Goal: Communication & Community: Connect with others

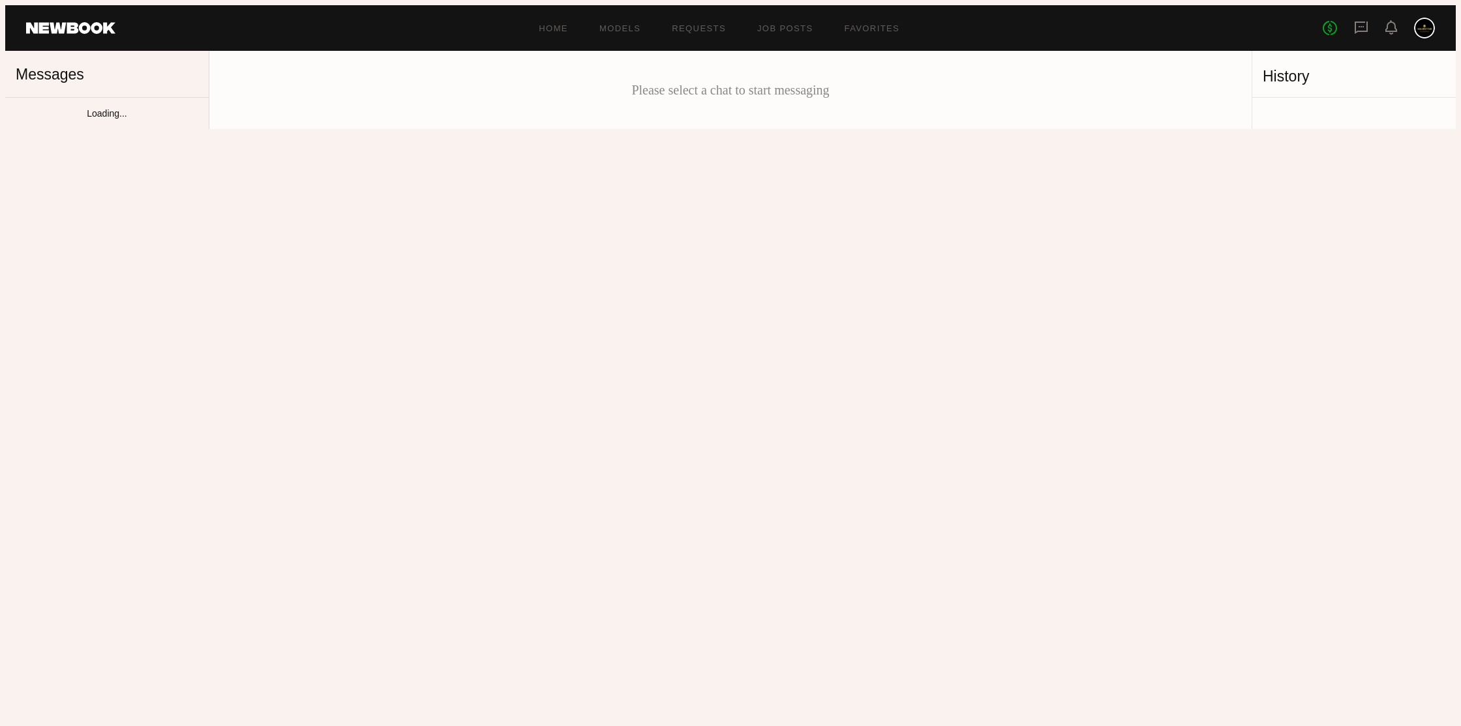
click at [127, 125] on div "Unread: Okay that sounds great :) talk soon!" at bounding box center [119, 131] width 139 height 12
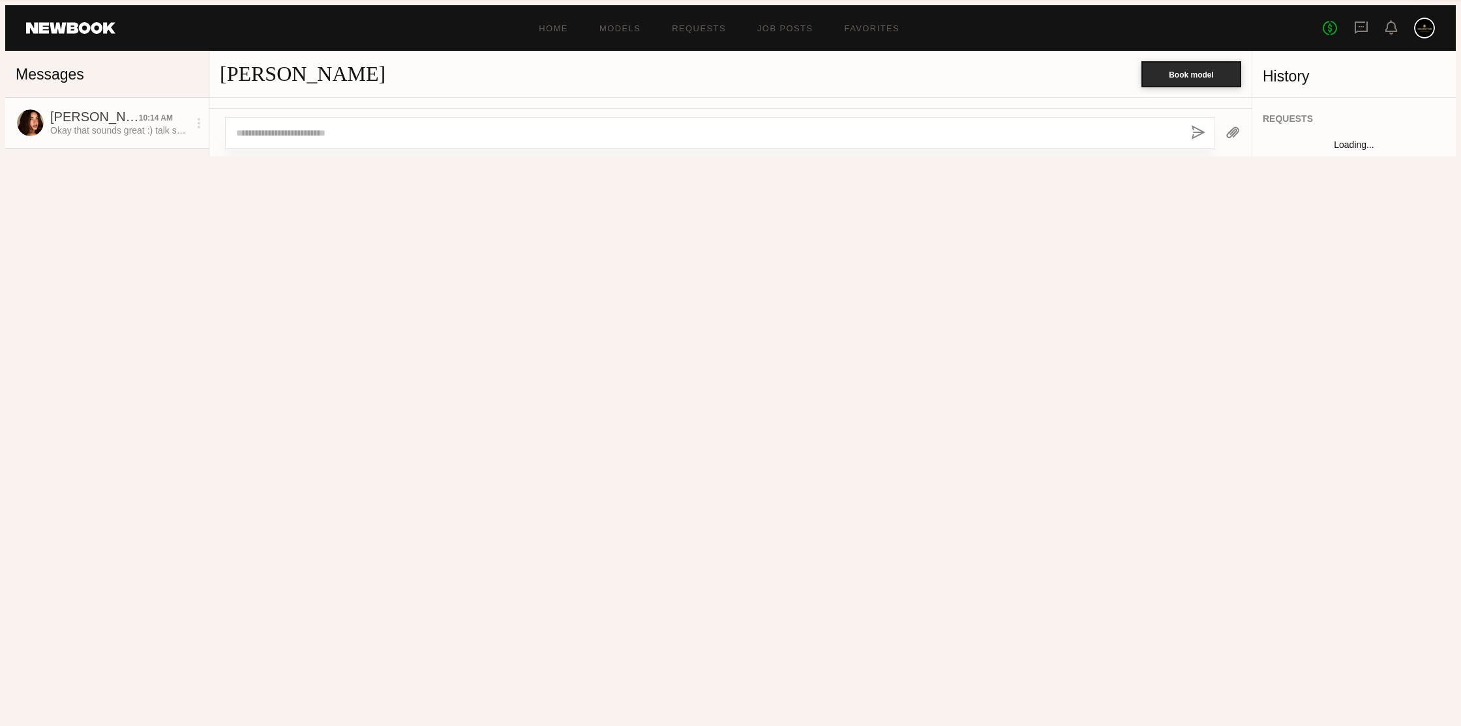
scroll to position [717, 0]
click at [357, 140] on textarea at bounding box center [708, 133] width 944 height 13
click at [387, 80] on div "[PERSON_NAME]" at bounding box center [680, 74] width 921 height 24
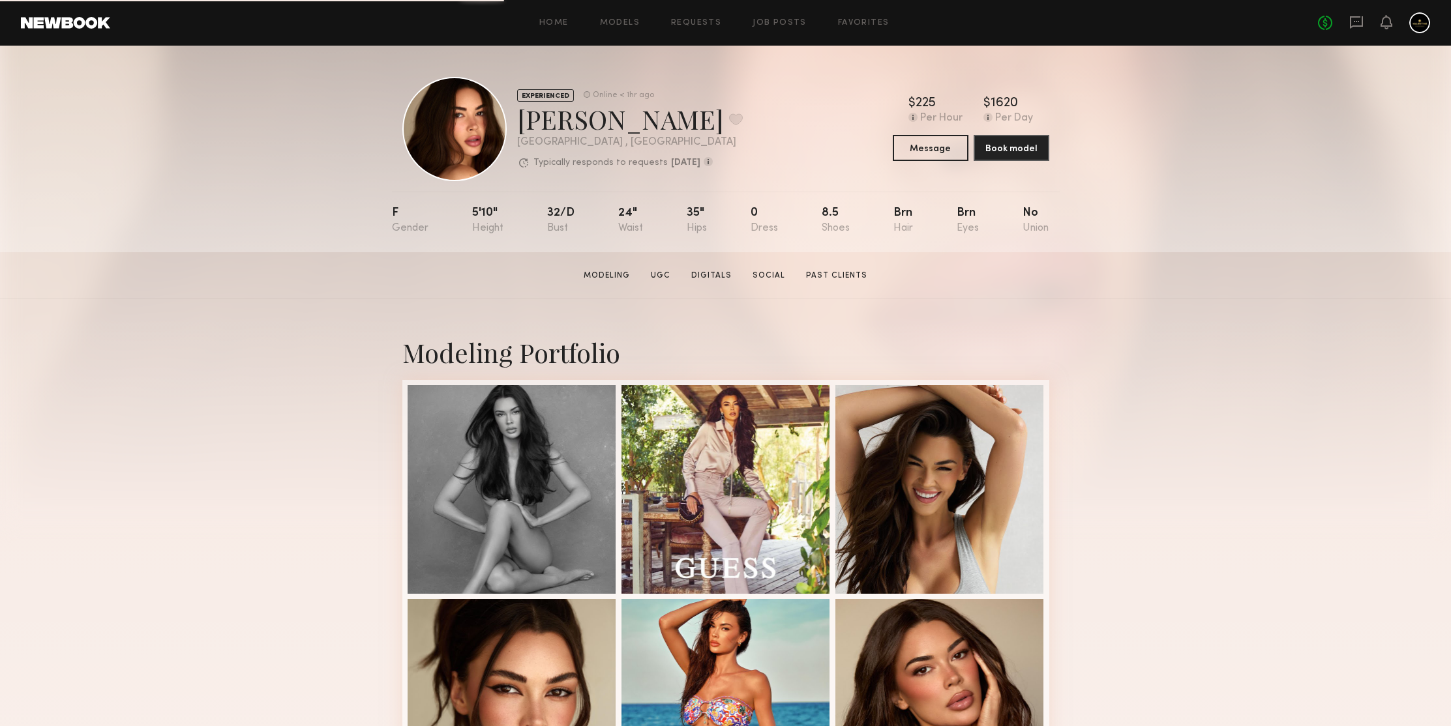
click at [1223, 321] on div "Modeling Portfolio View More" at bounding box center [725, 593] width 1451 height 588
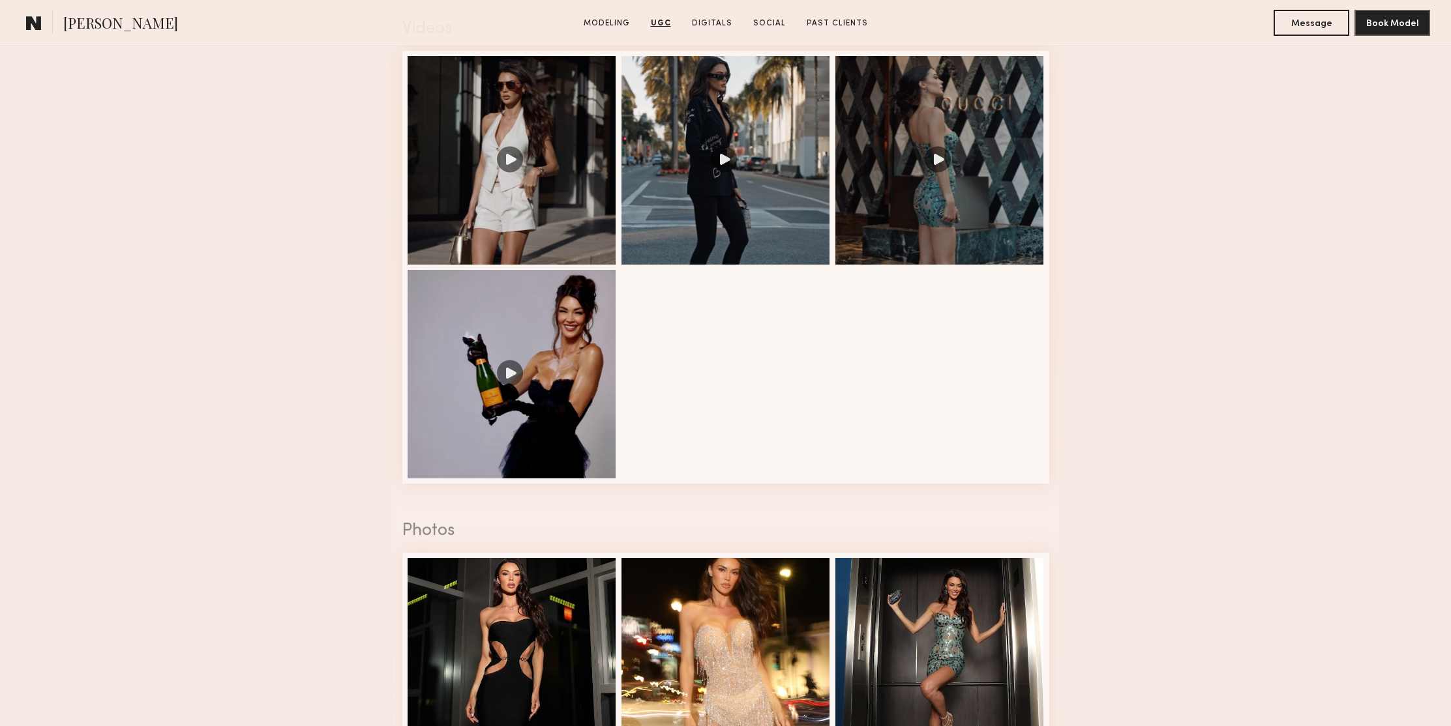
scroll to position [713, 0]
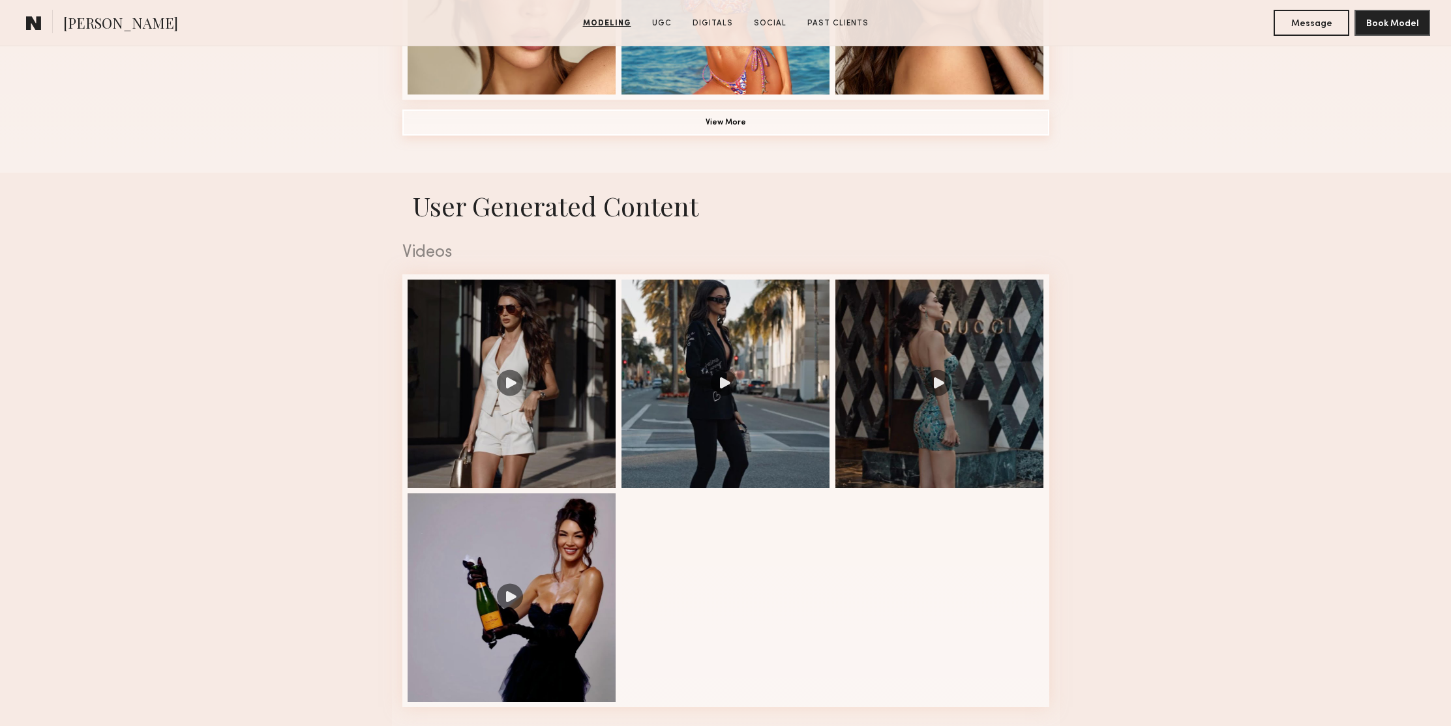
click at [730, 122] on button "View More" at bounding box center [725, 123] width 647 height 26
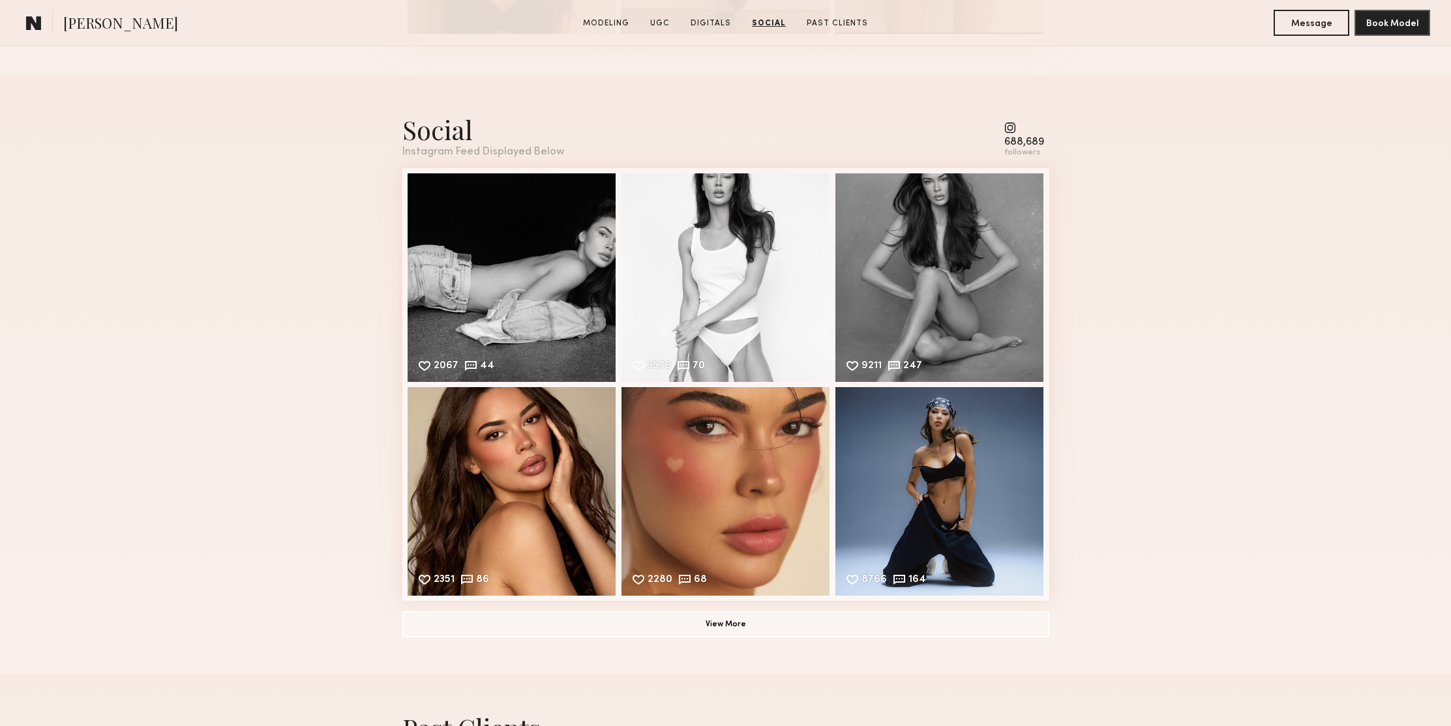
scroll to position [3945, 0]
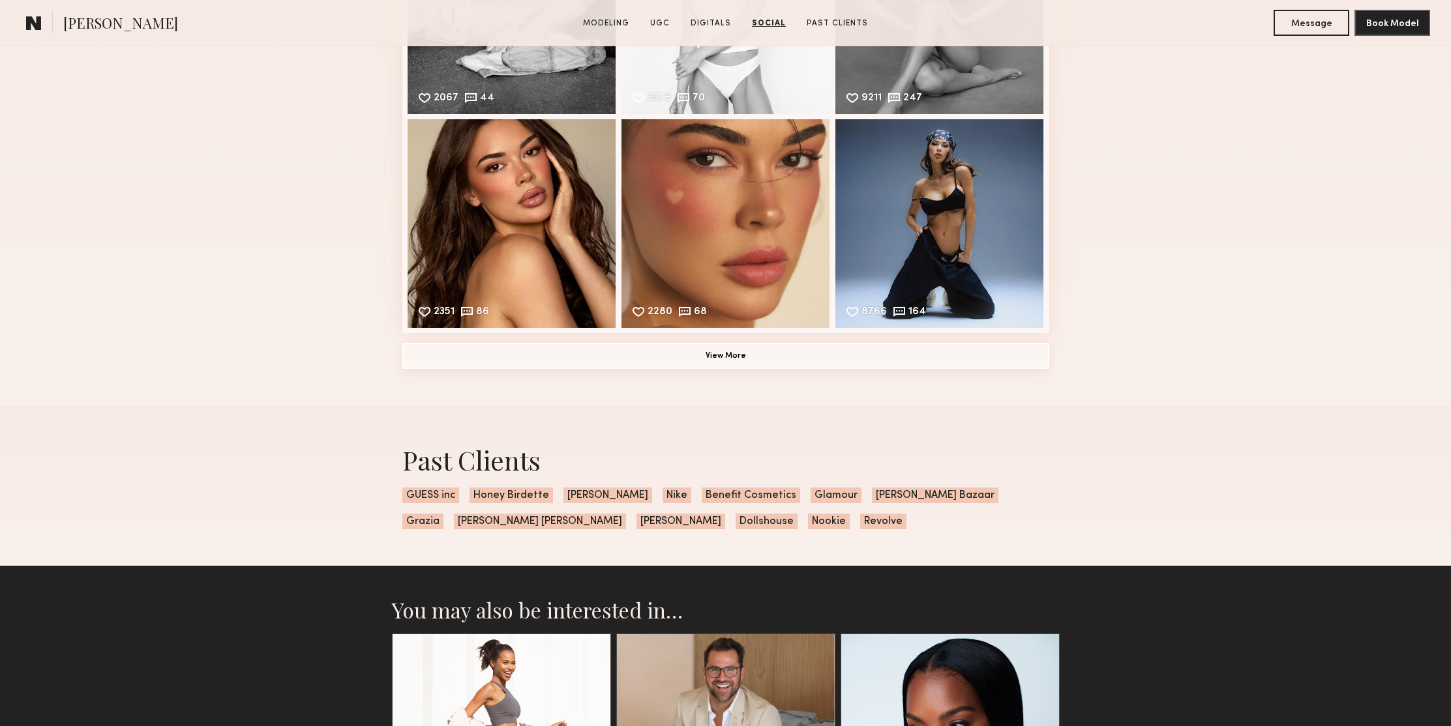
click at [672, 364] on button "View More" at bounding box center [725, 356] width 647 height 26
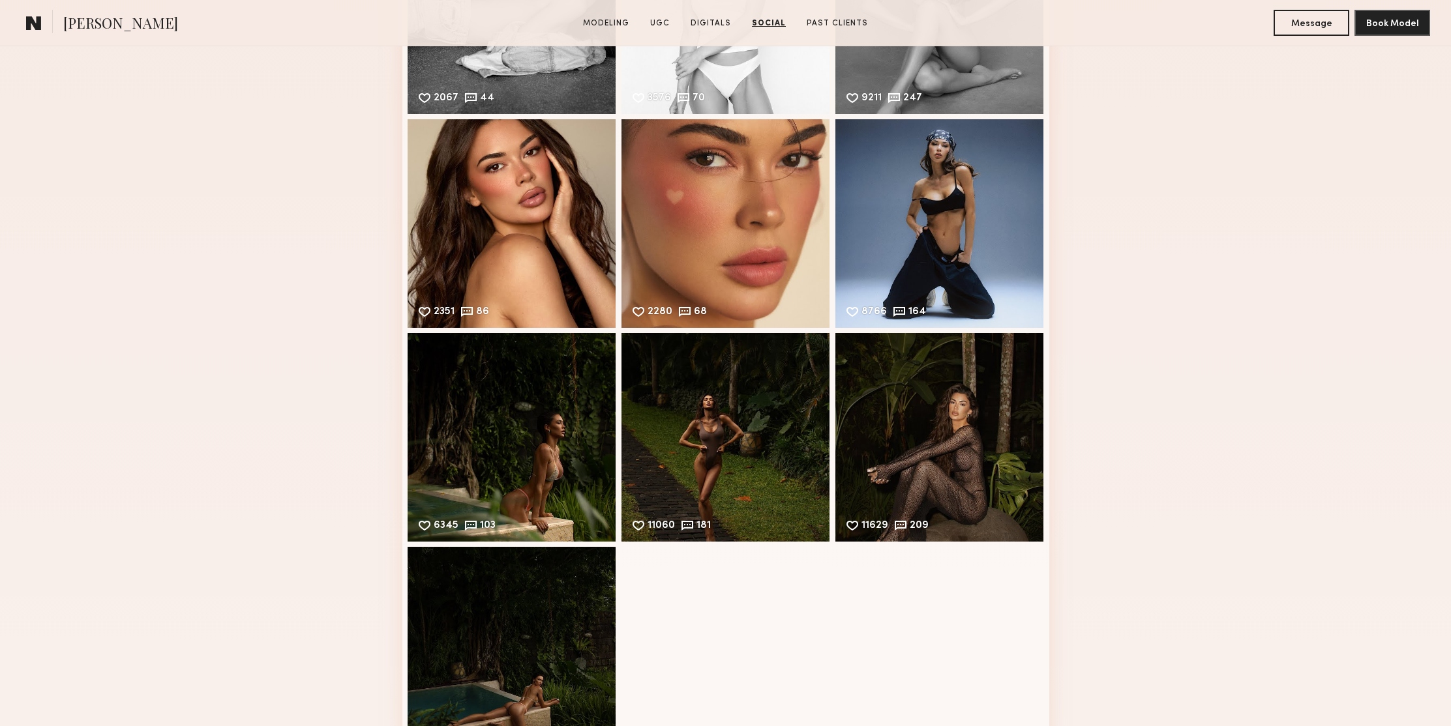
scroll to position [4115, 0]
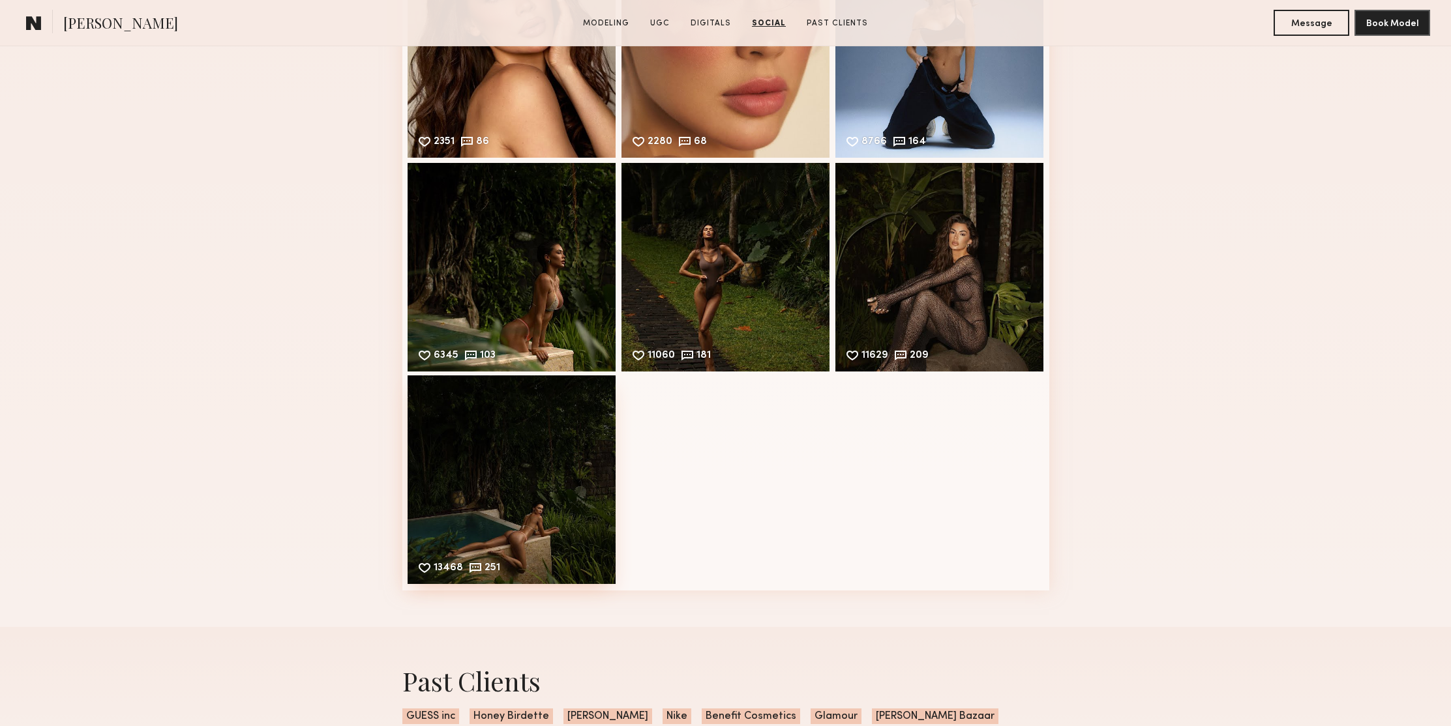
click at [561, 434] on div "13468 251 Likes & comments displayed to show model’s engagement" at bounding box center [512, 480] width 209 height 209
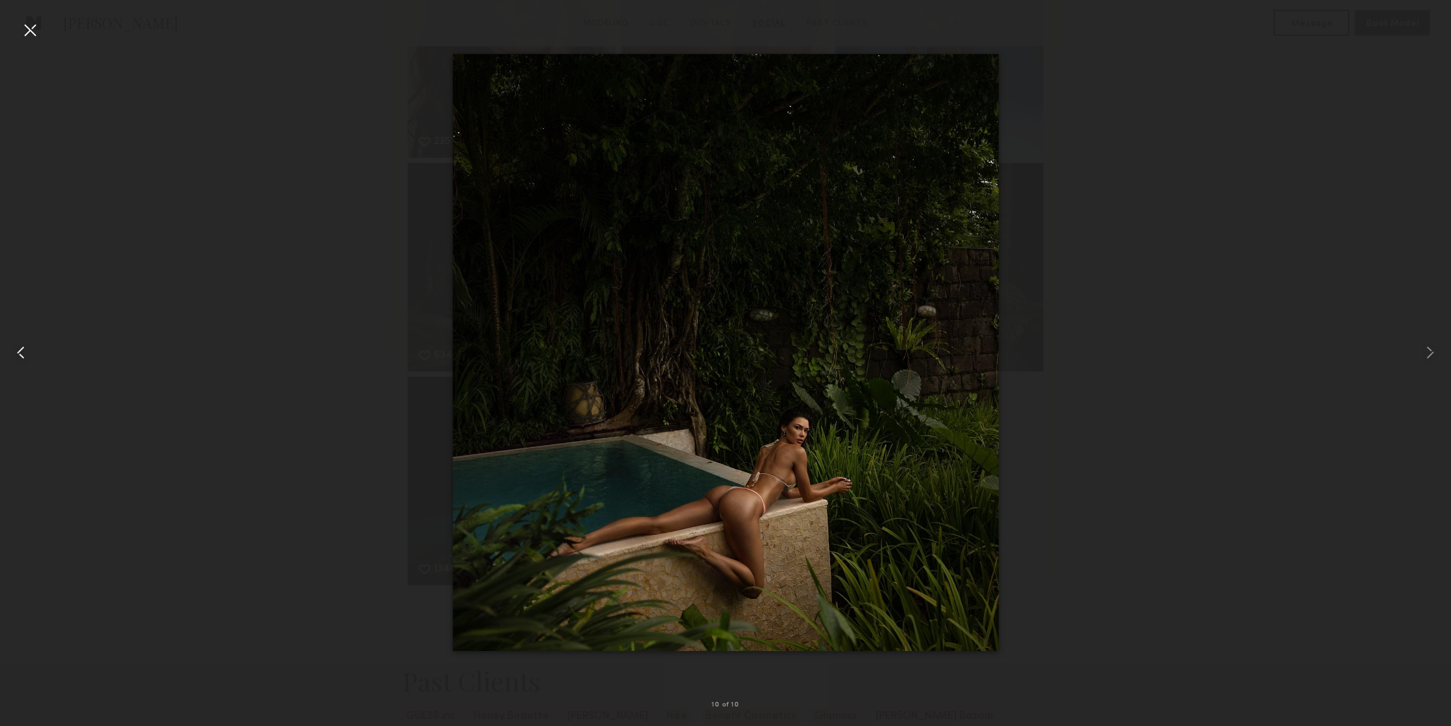
click at [25, 352] on common-icon at bounding box center [20, 352] width 21 height 21
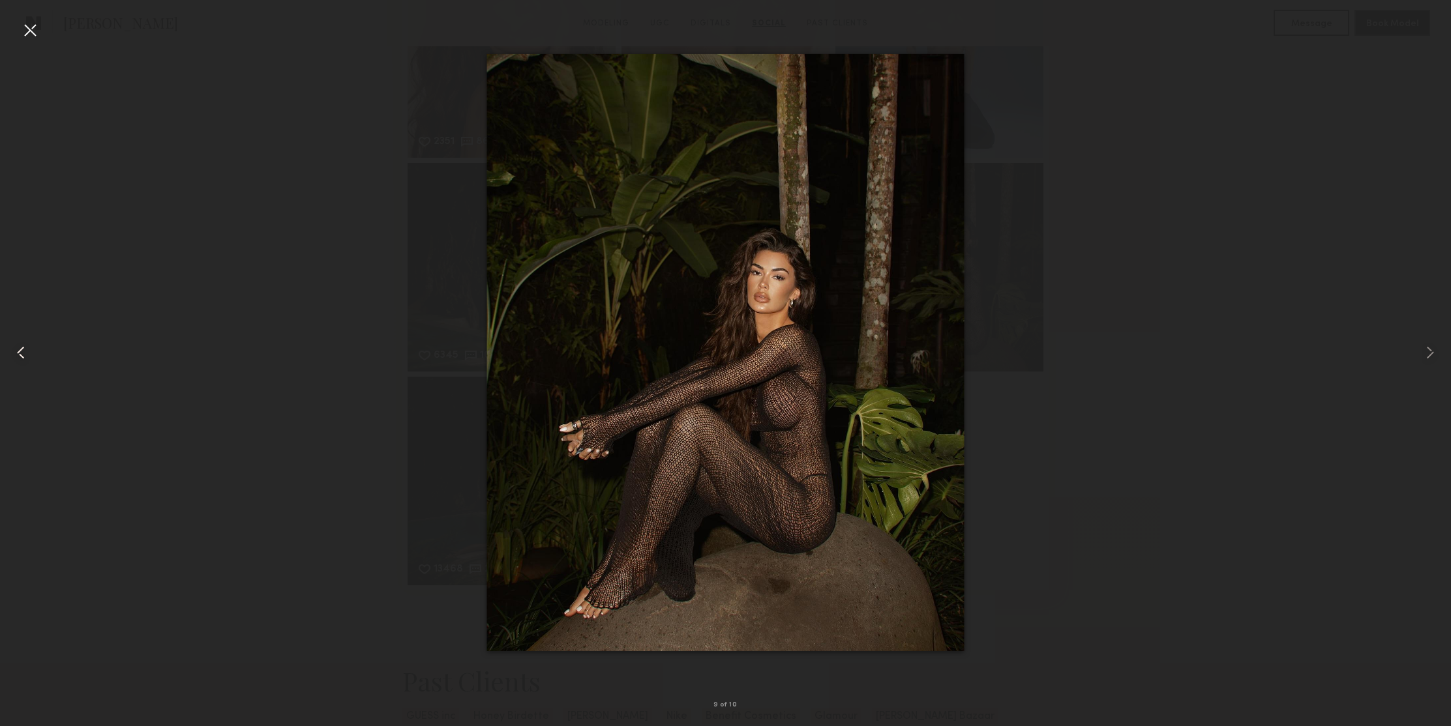
click at [25, 352] on common-icon at bounding box center [20, 352] width 21 height 21
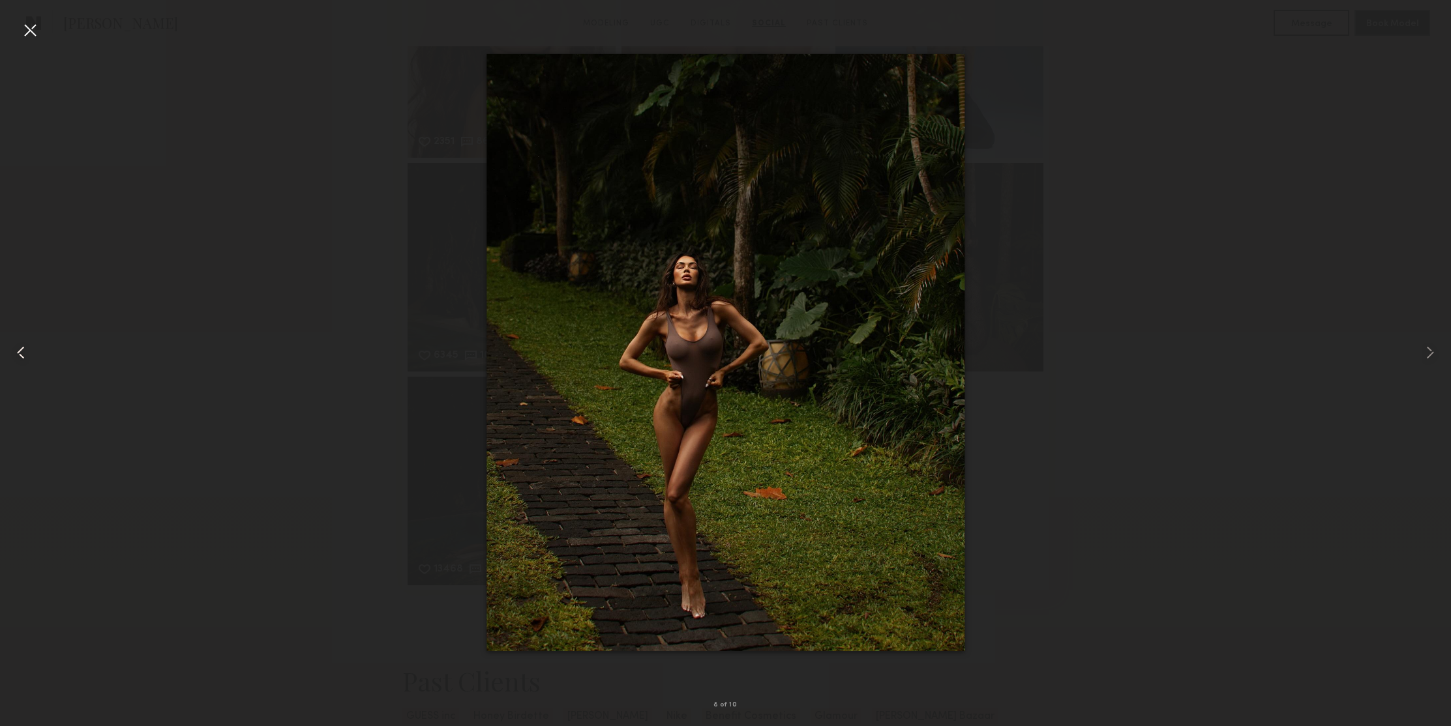
click at [25, 352] on common-icon at bounding box center [20, 352] width 21 height 21
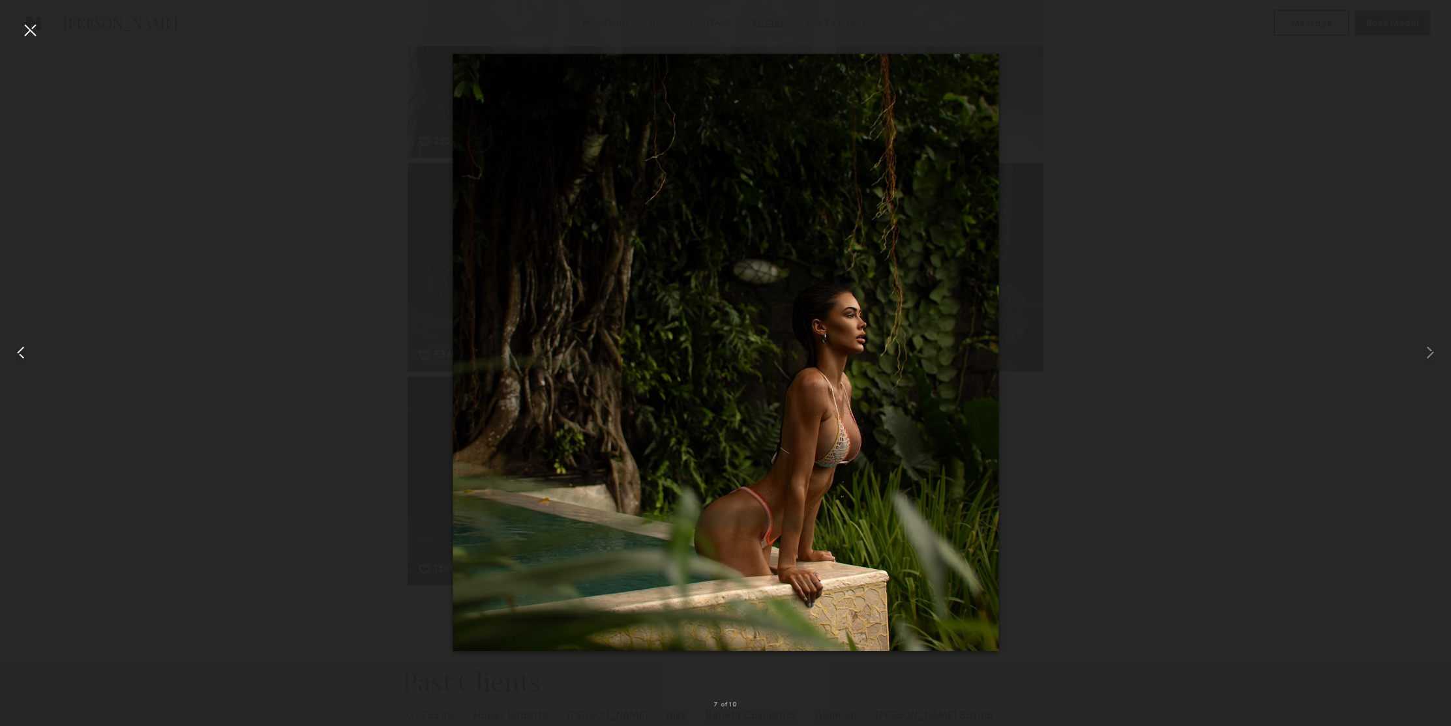
click at [25, 352] on common-icon at bounding box center [20, 352] width 21 height 21
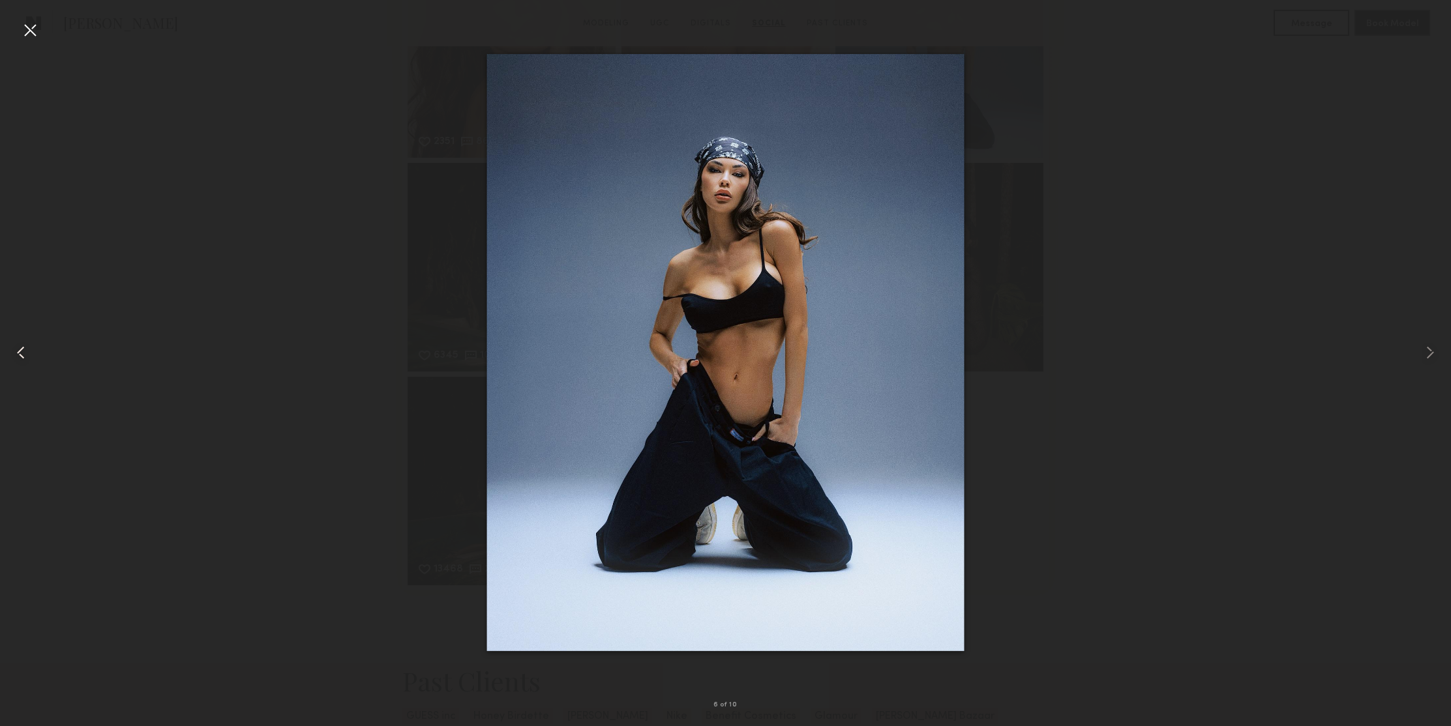
click at [25, 352] on common-icon at bounding box center [20, 352] width 21 height 21
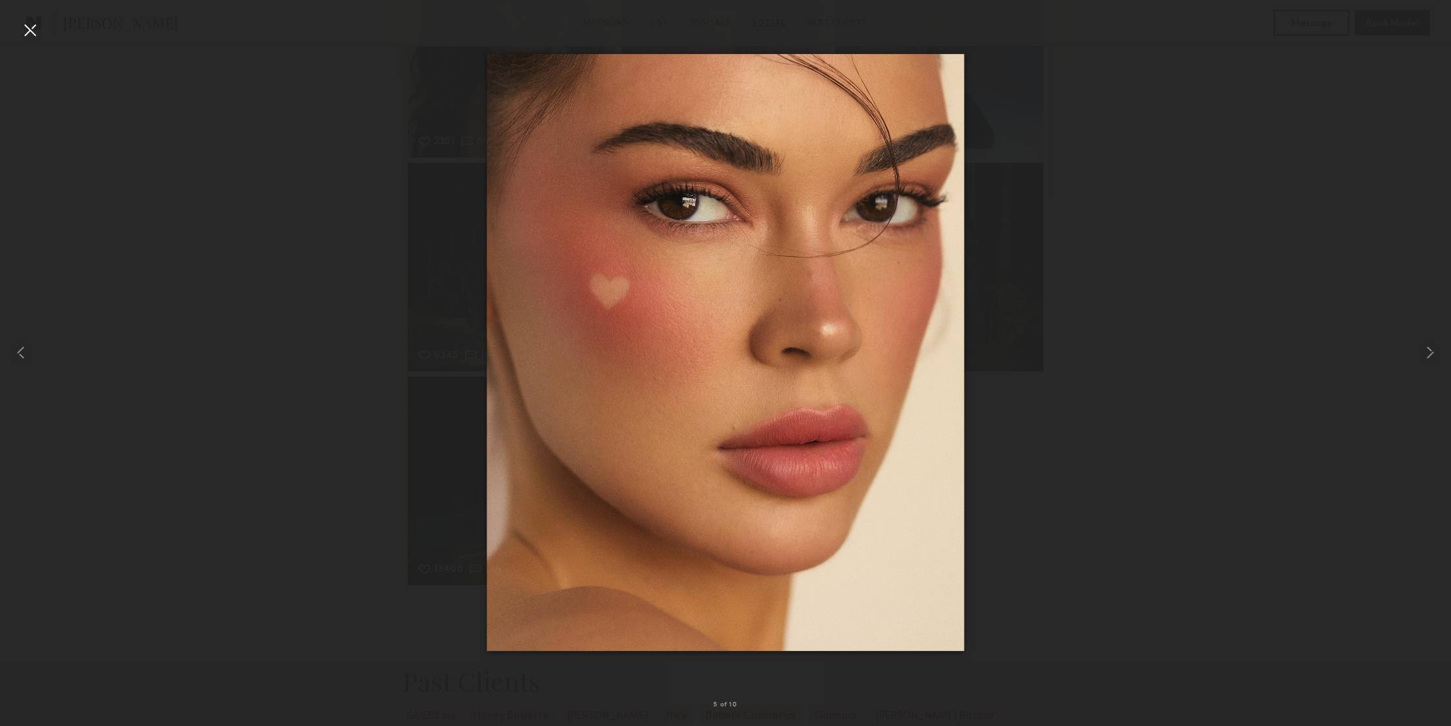
click at [31, 26] on div at bounding box center [30, 30] width 21 height 21
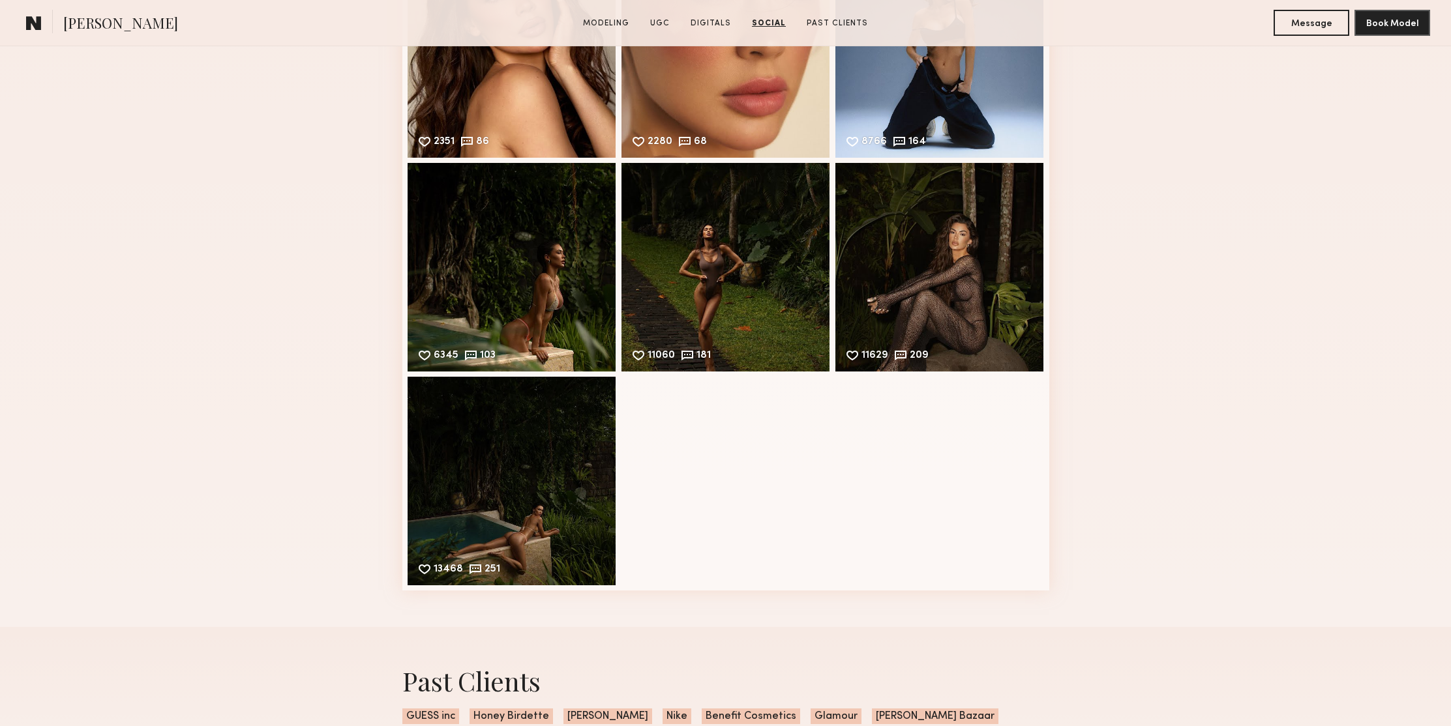
click at [324, 98] on div "Social Instagram Feed Displayed Below 688,689 followers 2067 44 Likes & comment…" at bounding box center [725, 132] width 1451 height 990
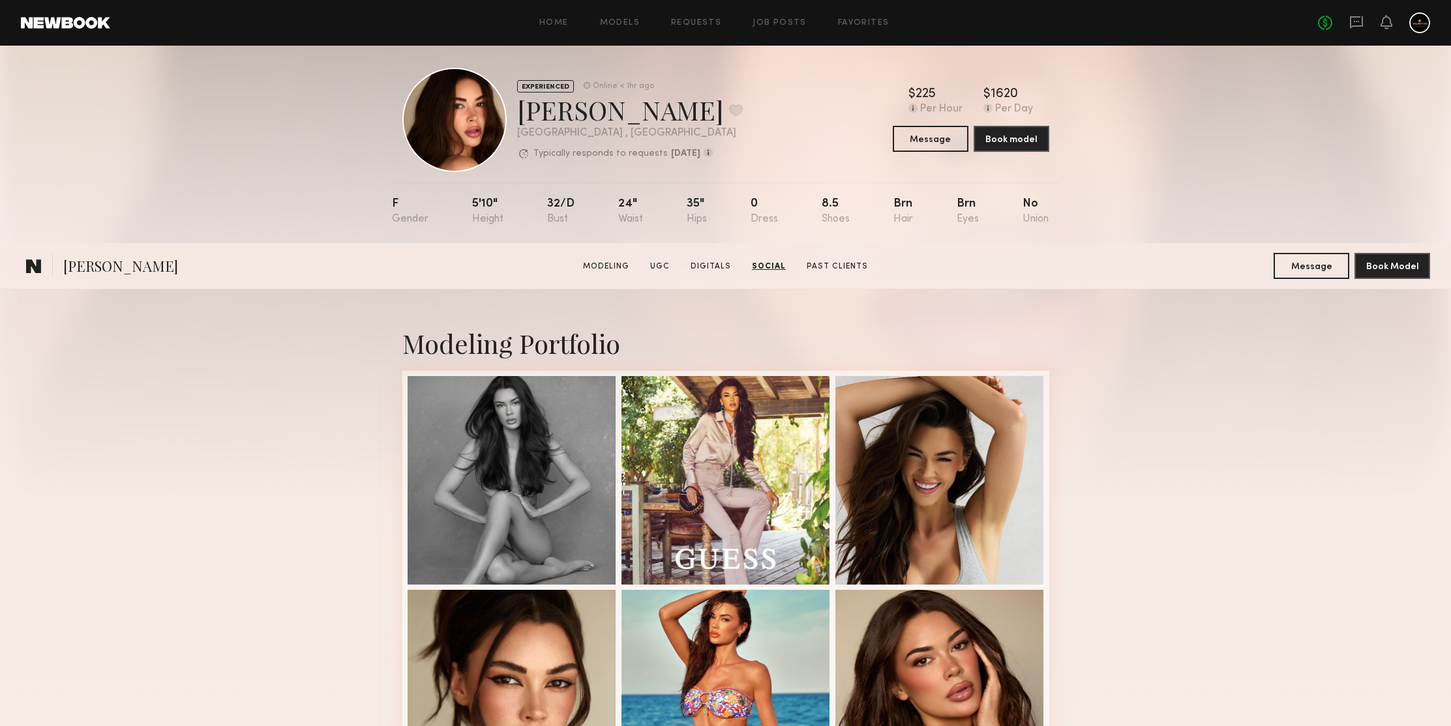
scroll to position [0, 0]
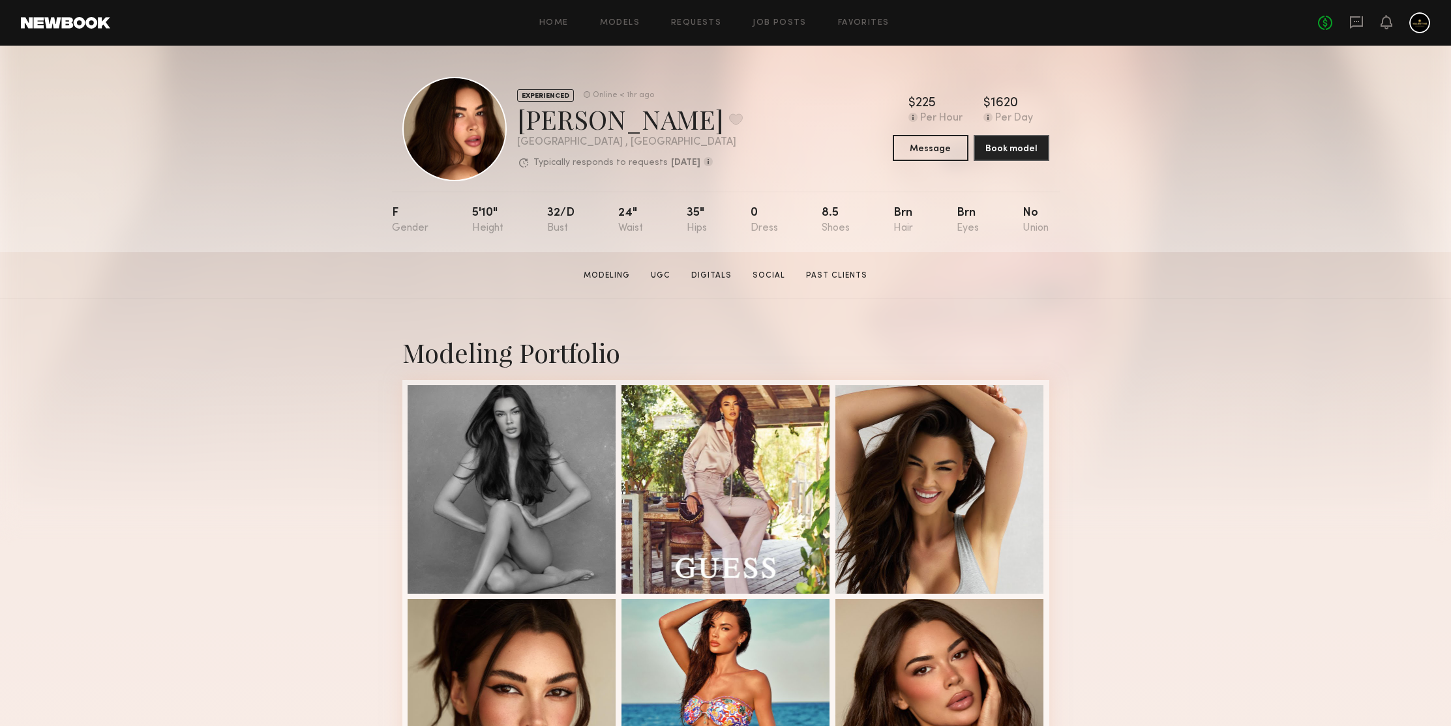
click at [331, 77] on div "EXPERIENCED Online < 1hr ago [PERSON_NAME] Favorite [GEOGRAPHIC_DATA] , [GEOGRA…" at bounding box center [725, 149] width 1451 height 207
click at [316, 196] on div "EXPERIENCED Online < 1hr ago [PERSON_NAME] Favorite [GEOGRAPHIC_DATA] , [GEOGRA…" at bounding box center [725, 149] width 1451 height 207
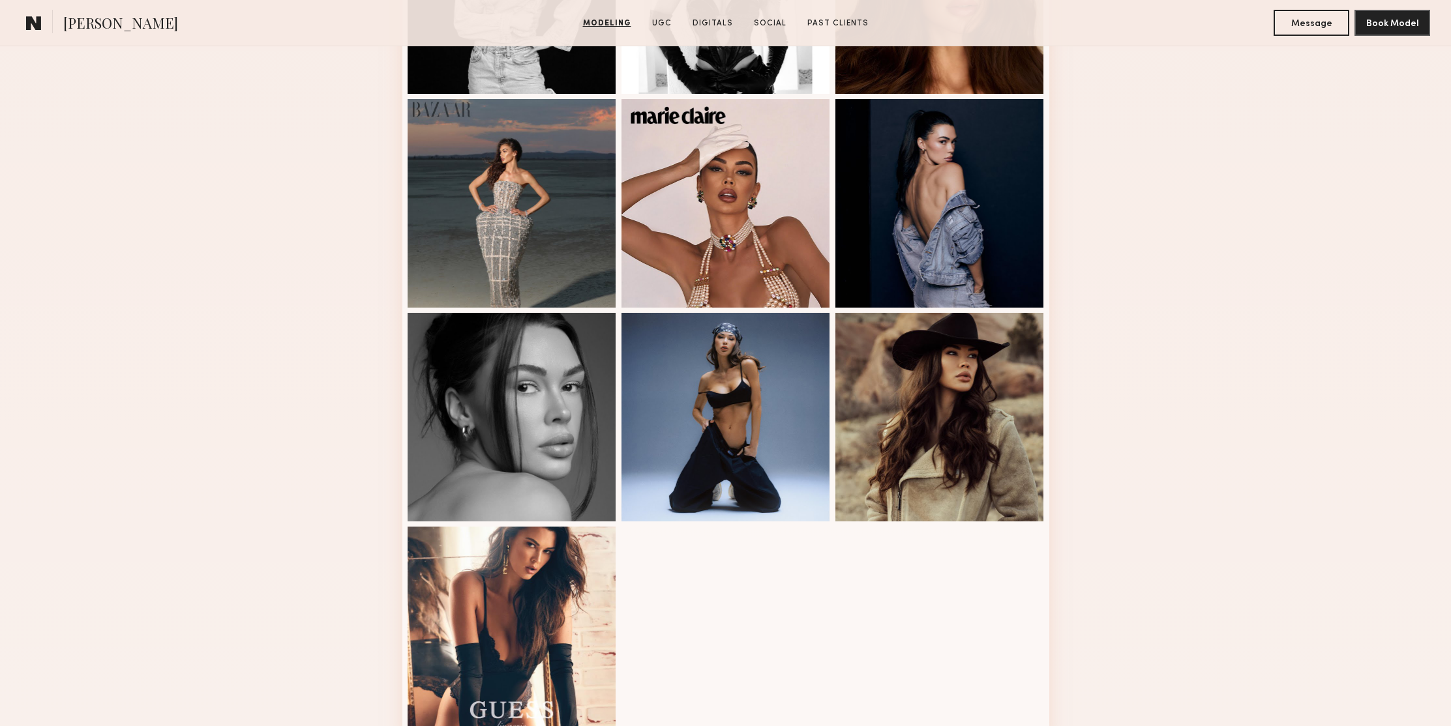
scroll to position [1209, 0]
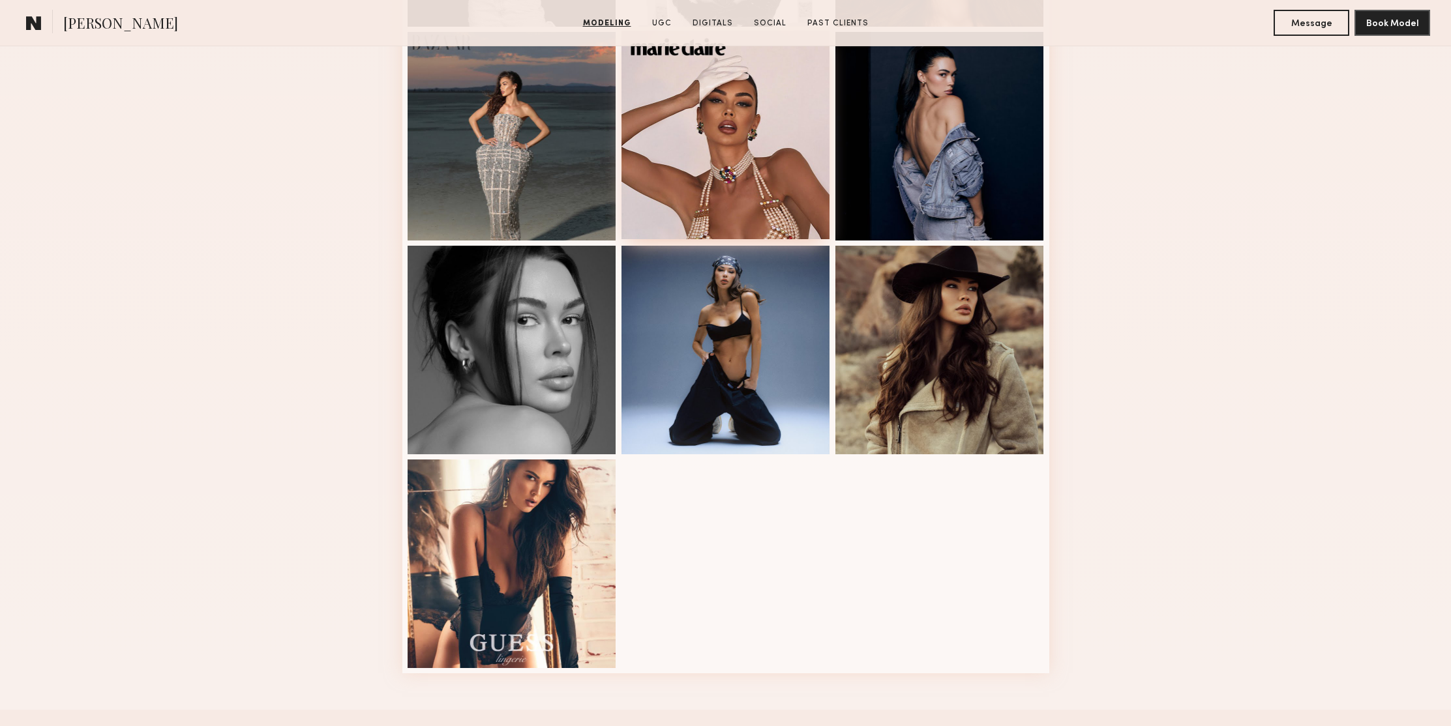
click at [720, 112] on div at bounding box center [725, 135] width 209 height 209
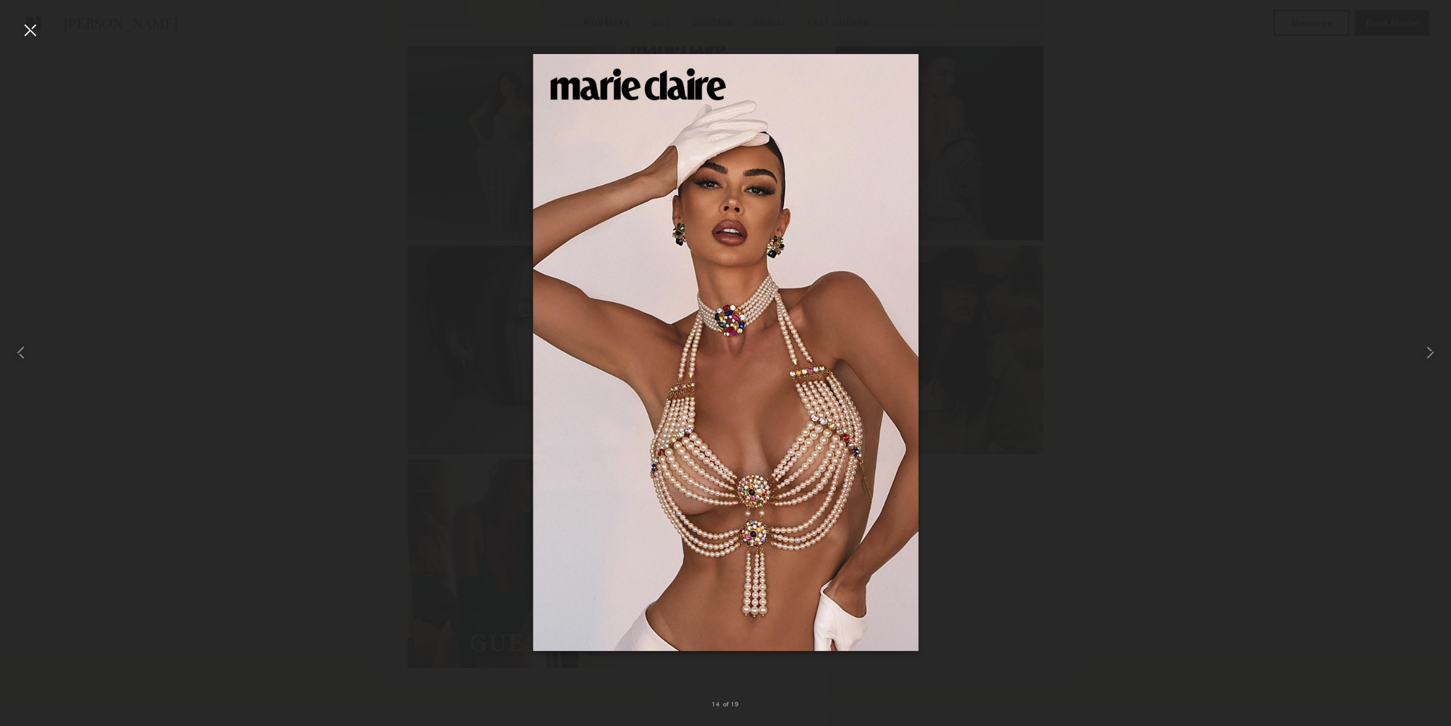
click at [35, 33] on div at bounding box center [30, 30] width 21 height 21
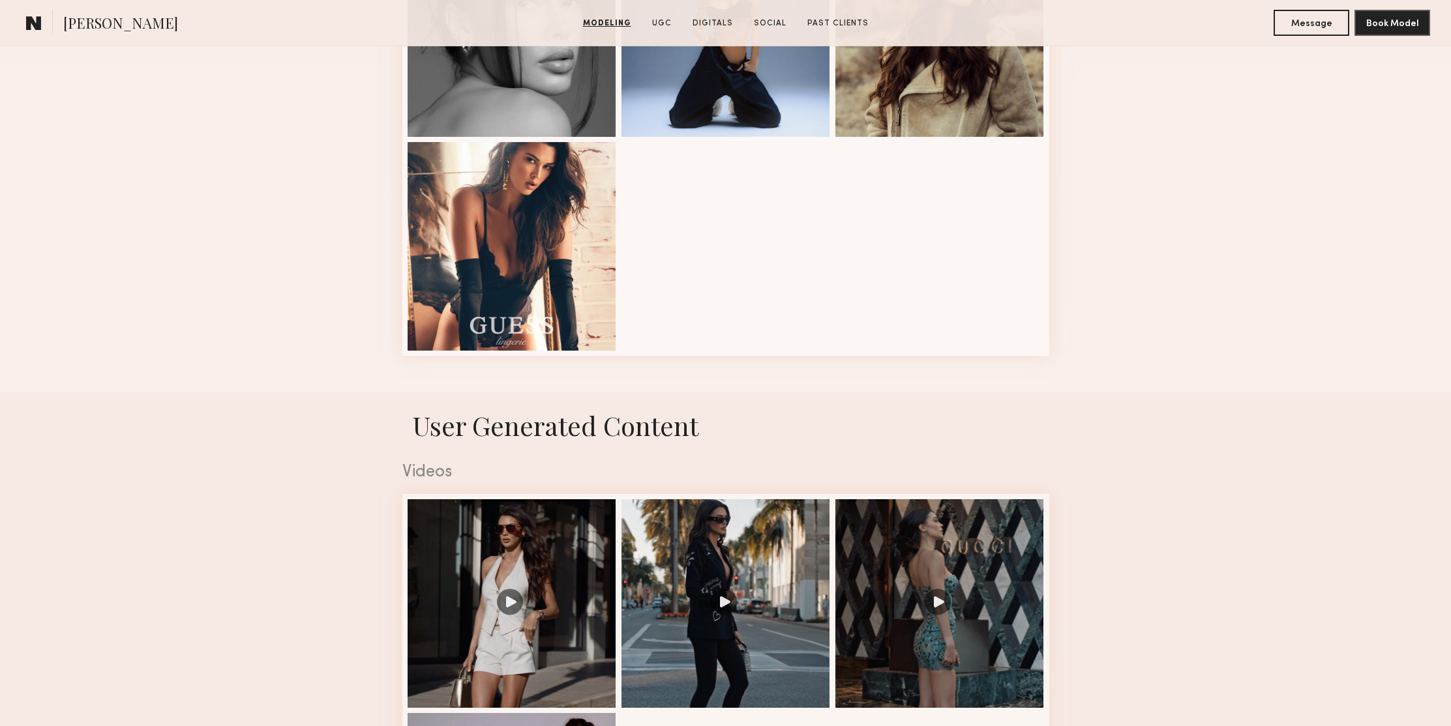
scroll to position [1728, 0]
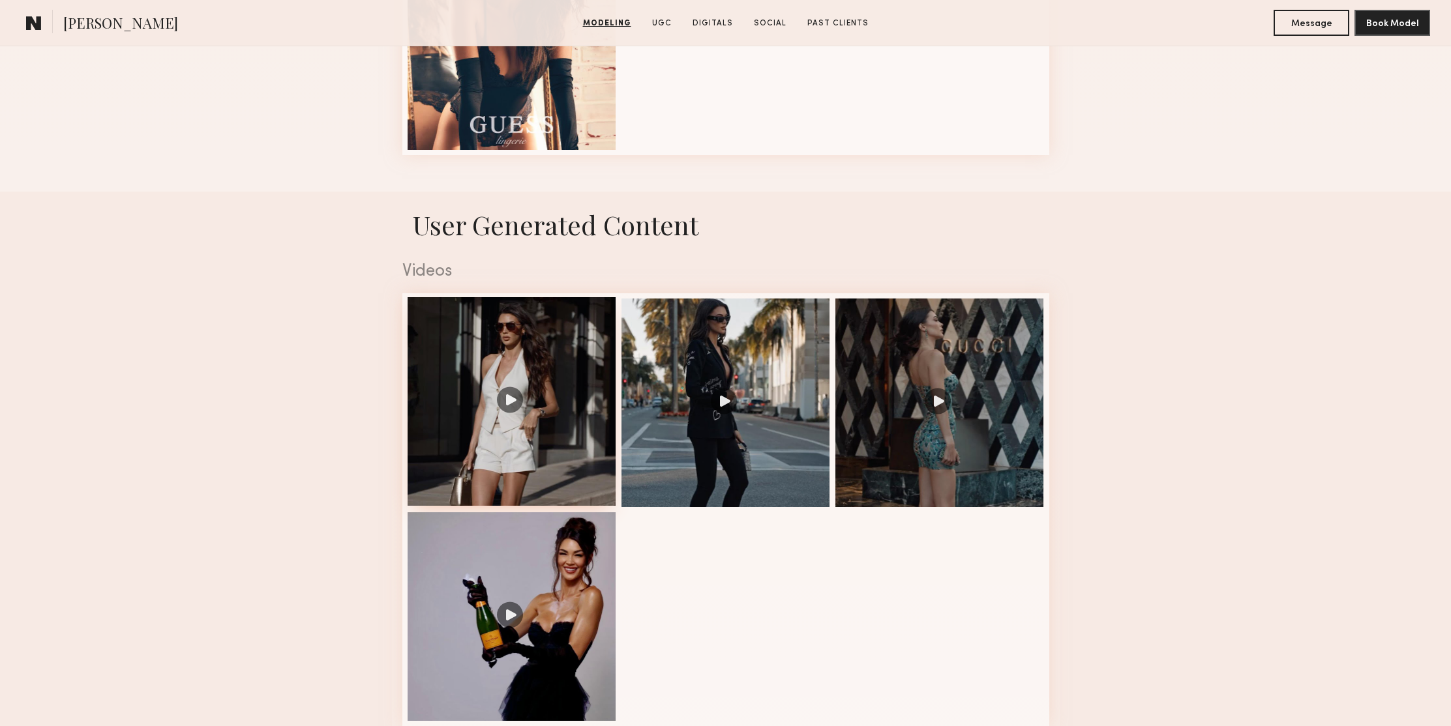
click at [494, 403] on div at bounding box center [512, 401] width 209 height 209
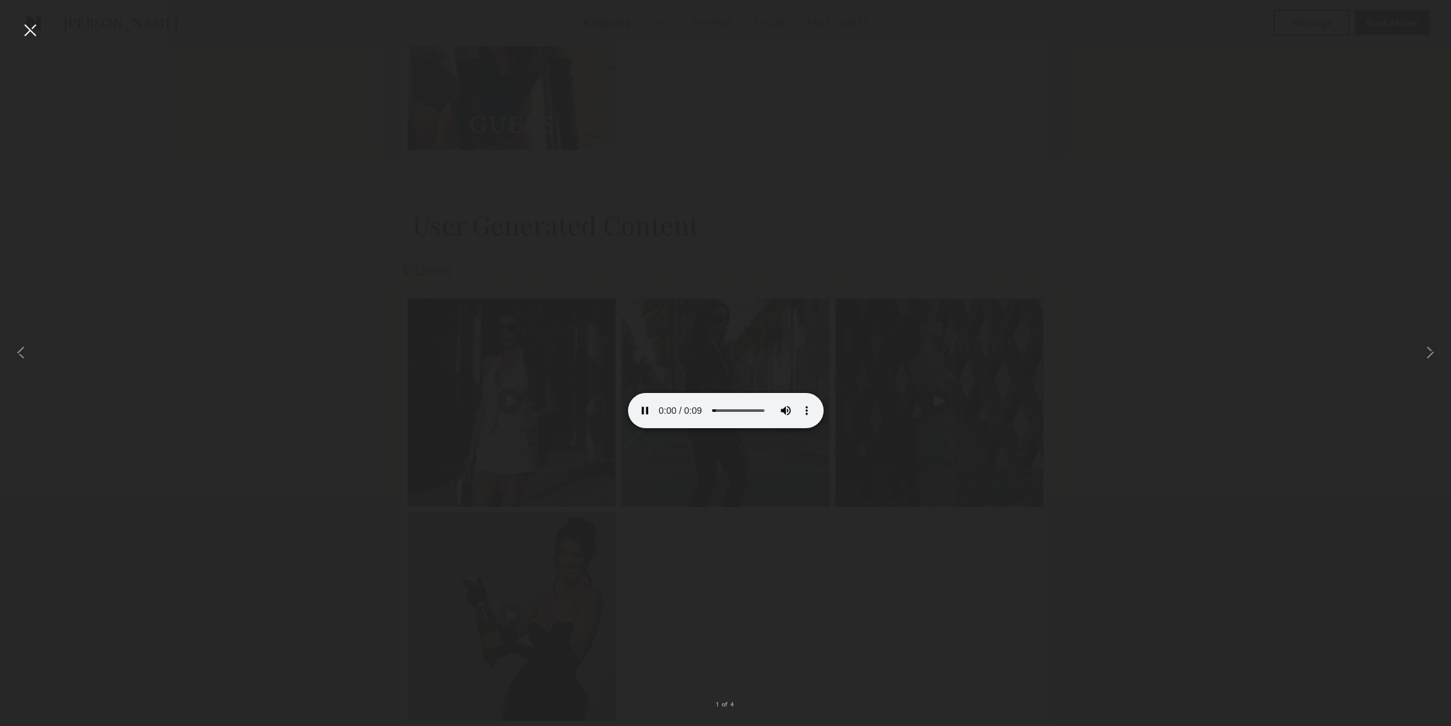
click at [1048, 232] on div at bounding box center [725, 353] width 1451 height 664
click at [1167, 172] on div at bounding box center [725, 353] width 1451 height 664
click at [31, 28] on div at bounding box center [30, 30] width 21 height 21
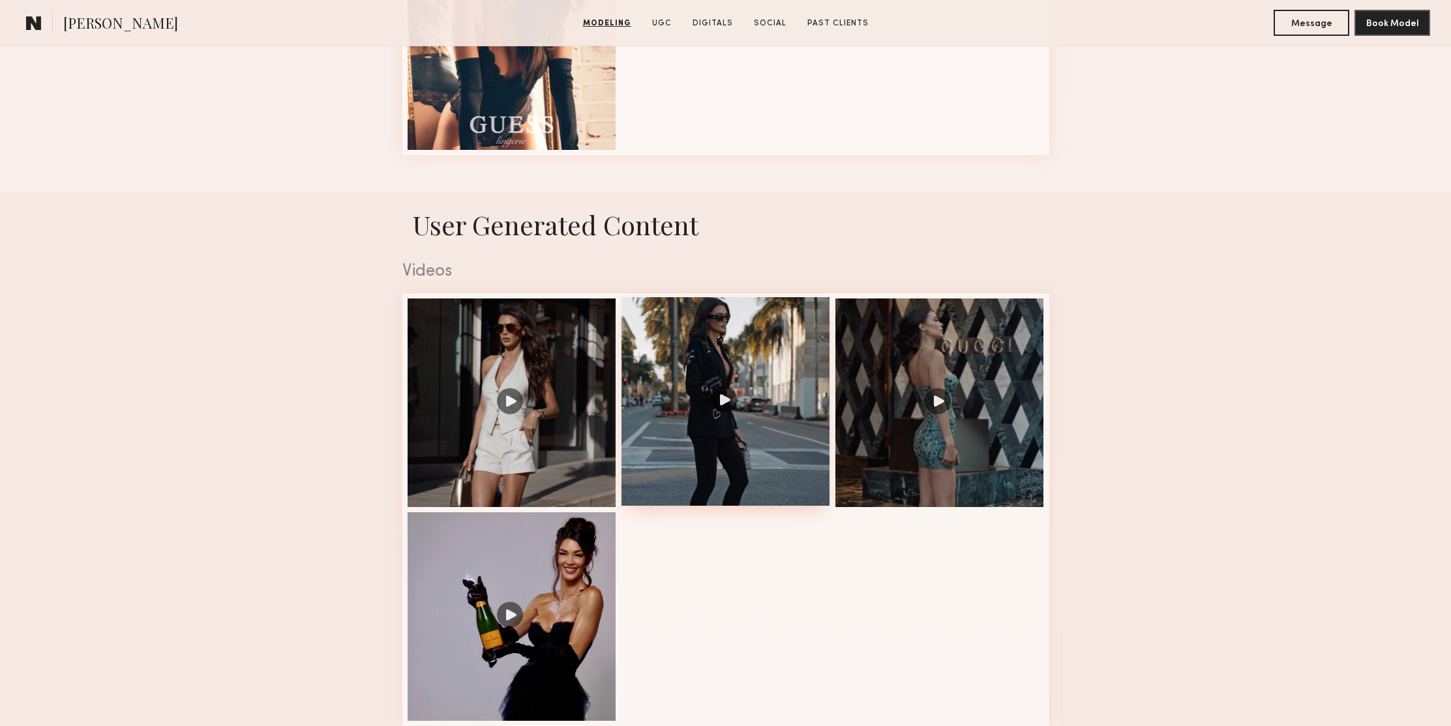
click at [740, 320] on div at bounding box center [725, 401] width 209 height 209
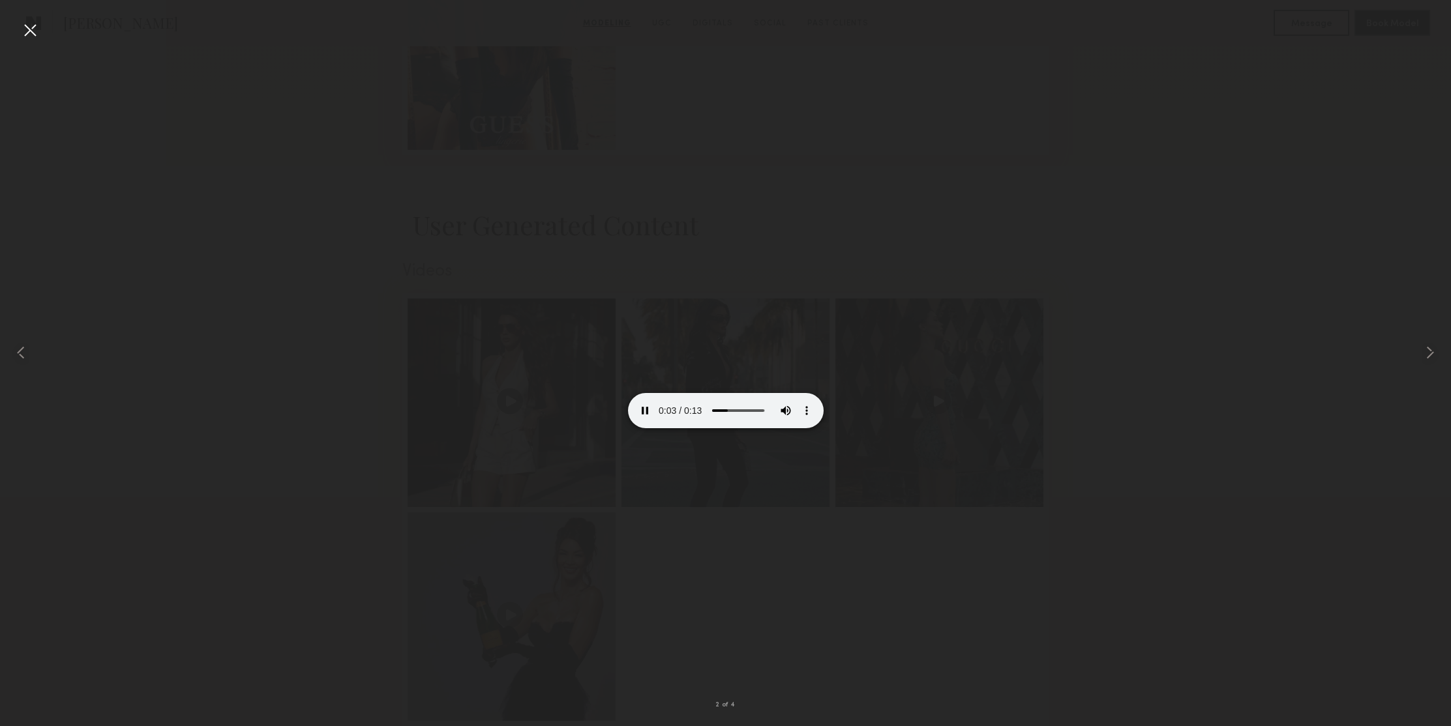
click at [27, 28] on div at bounding box center [30, 30] width 21 height 21
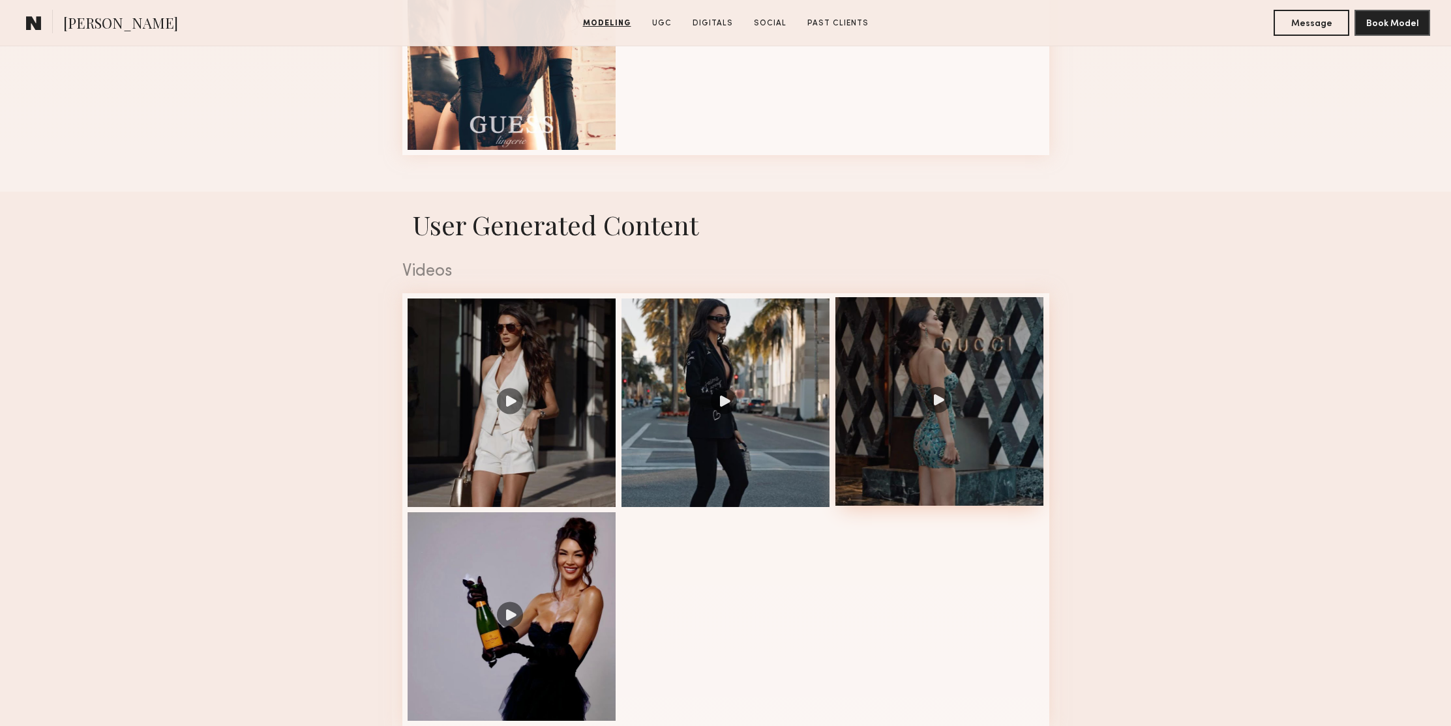
click at [959, 349] on div at bounding box center [939, 401] width 209 height 209
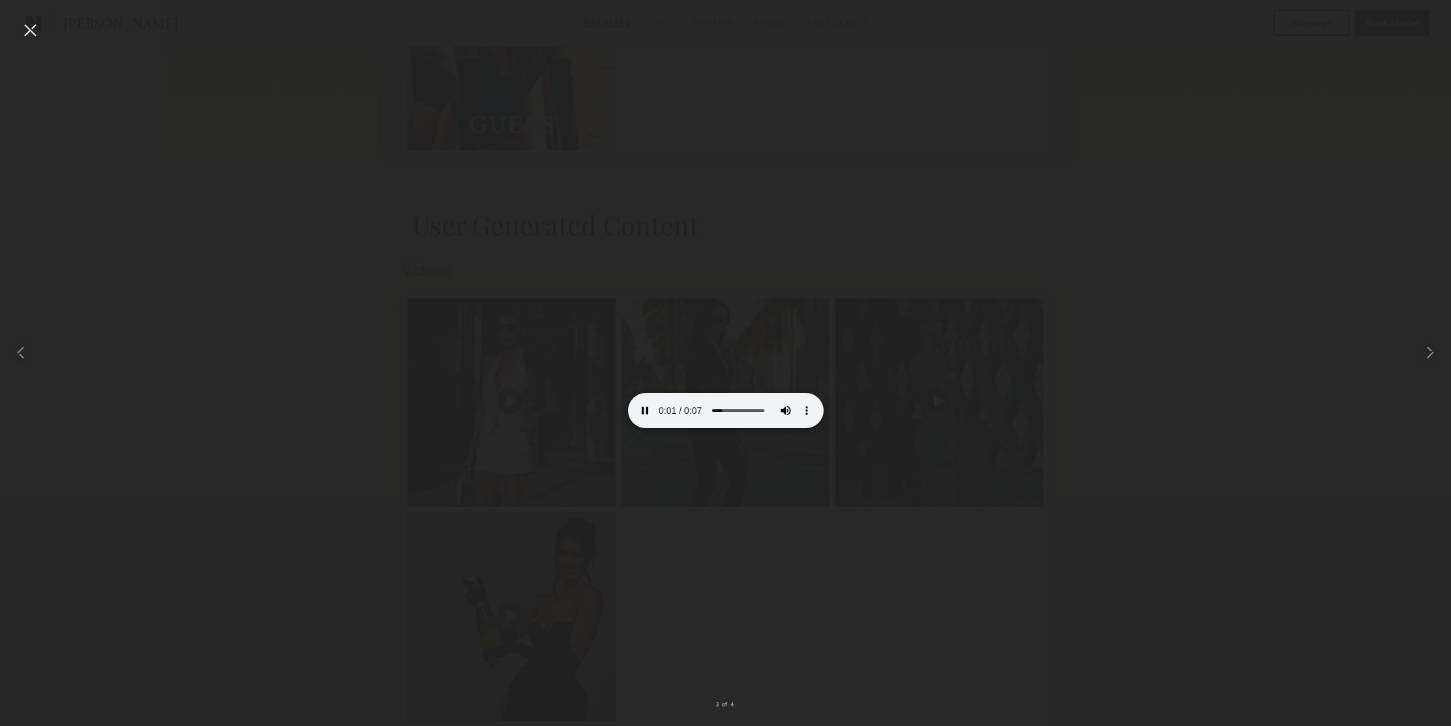
click at [32, 29] on div at bounding box center [30, 30] width 21 height 21
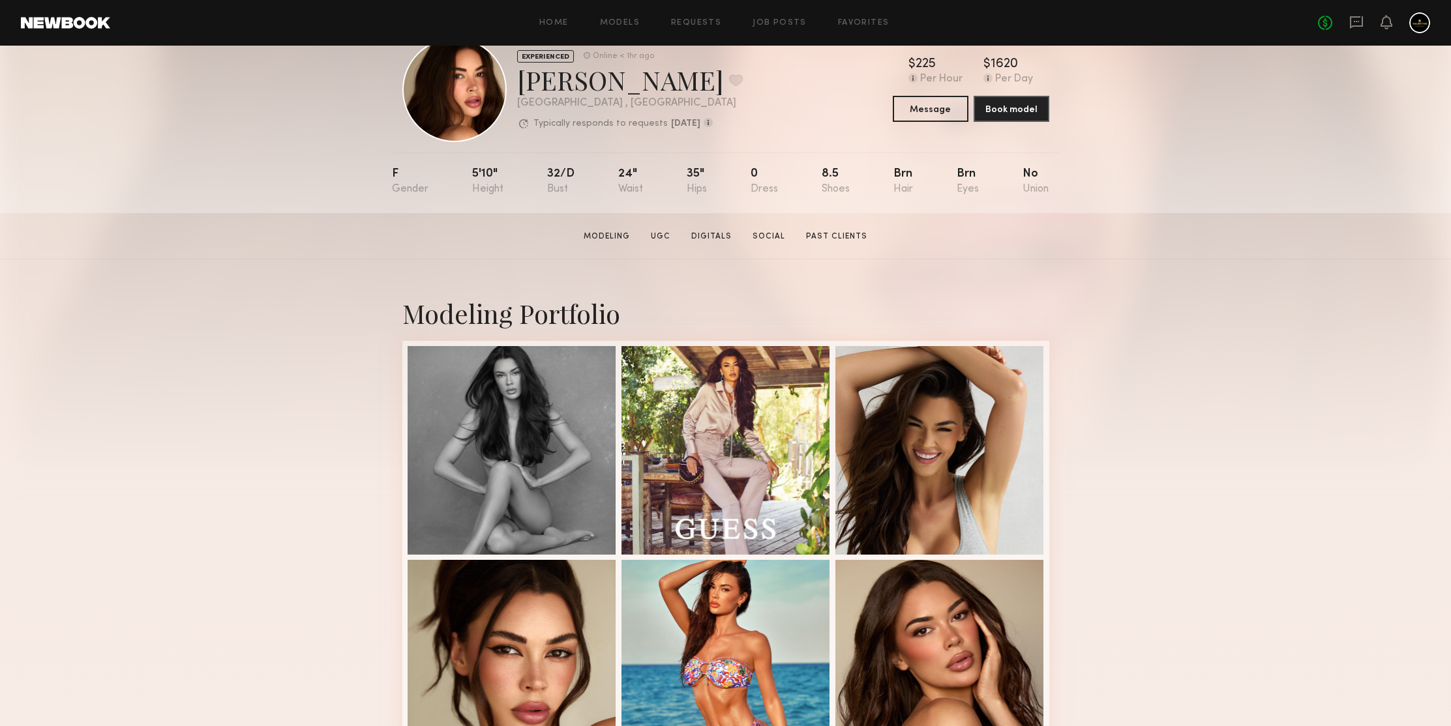
scroll to position [163, 0]
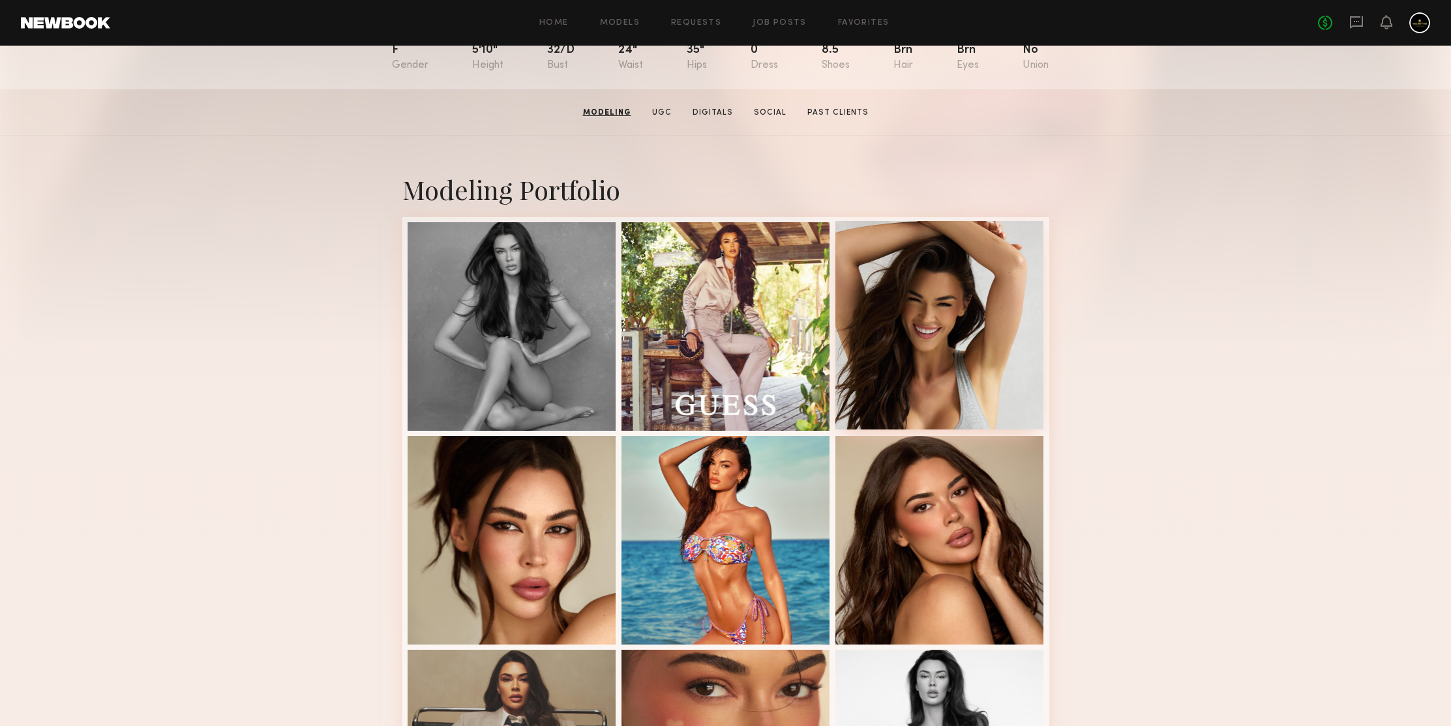
click at [968, 316] on div at bounding box center [939, 325] width 209 height 209
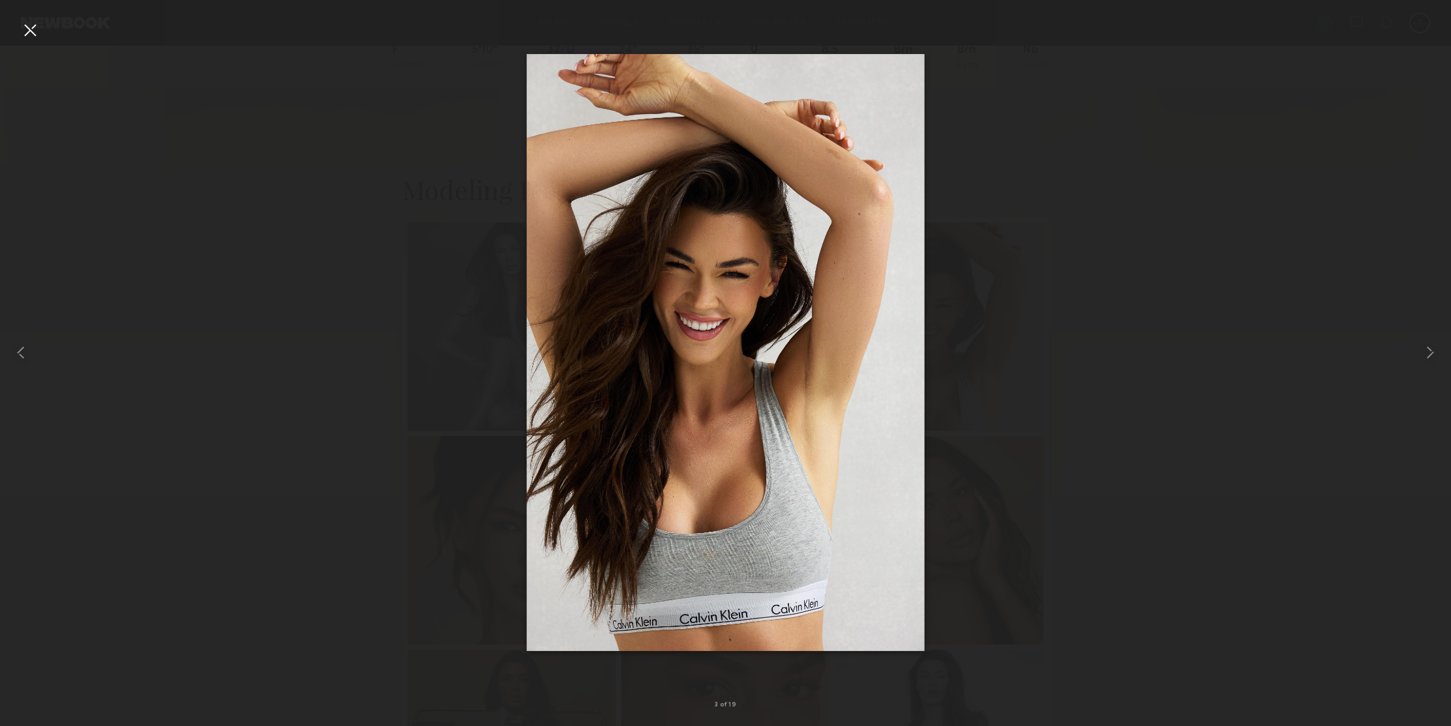
click at [33, 33] on div at bounding box center [30, 30] width 21 height 21
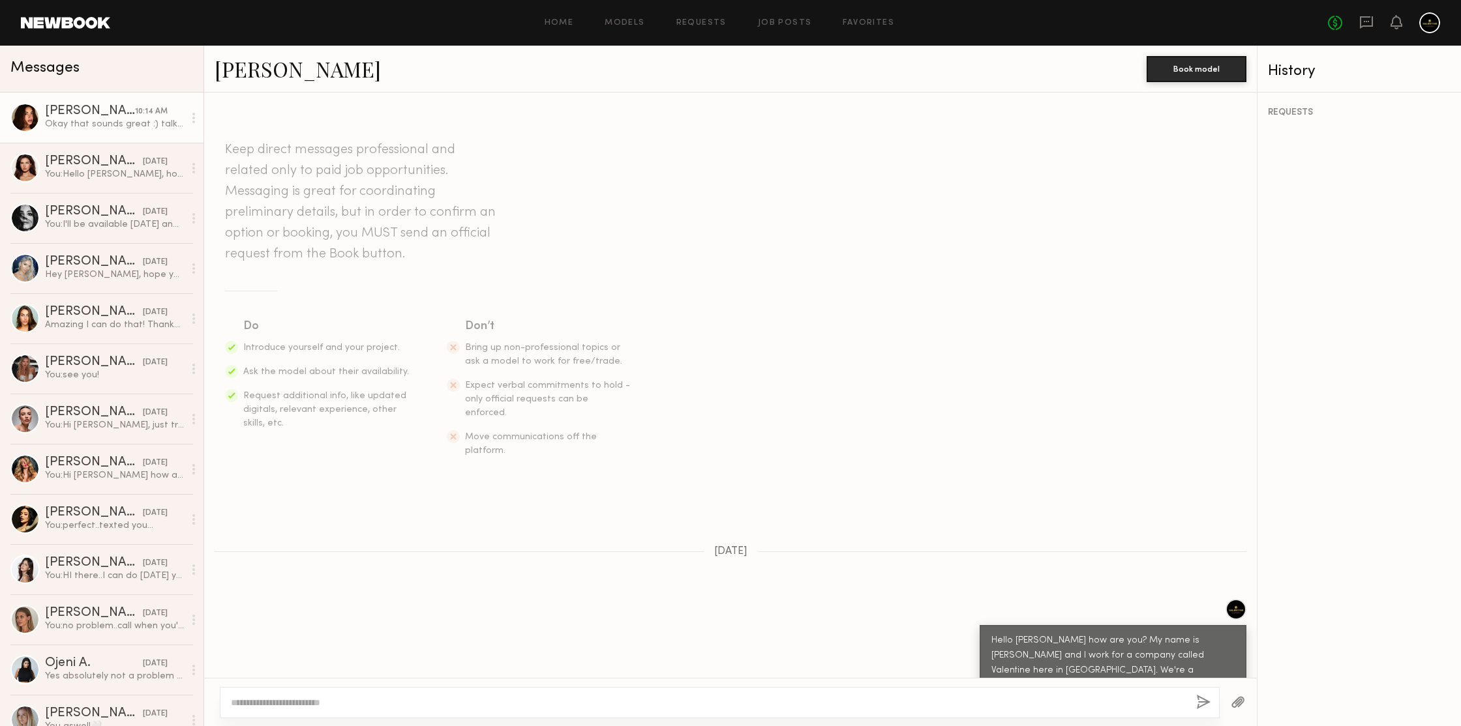
scroll to position [717, 0]
